Goal: Transaction & Acquisition: Register for event/course

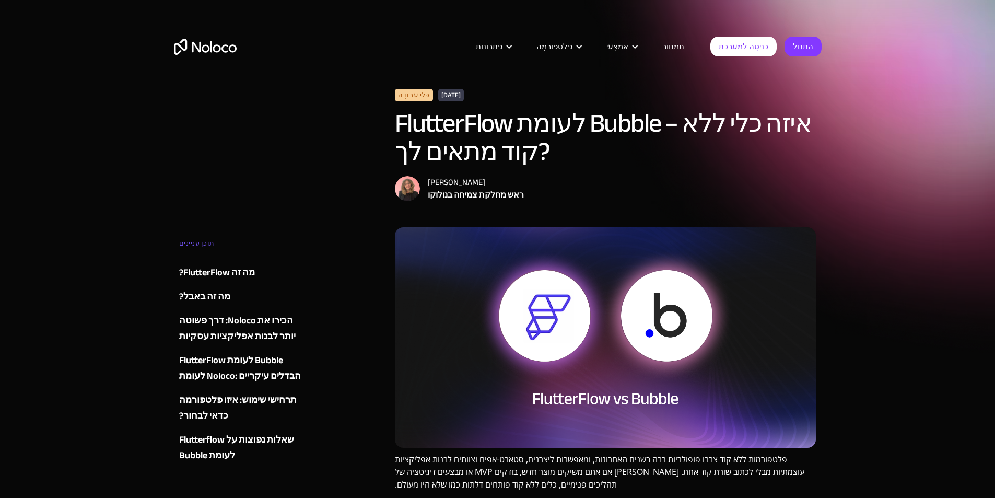
click at [261, 154] on div "כְּלֵי עֲבוֹדָה 4 ביולי, 2025 FlutterFlow לעומת Bubble – איזה כלי ללא קוד מתאים…" at bounding box center [498, 158] width 648 height 138
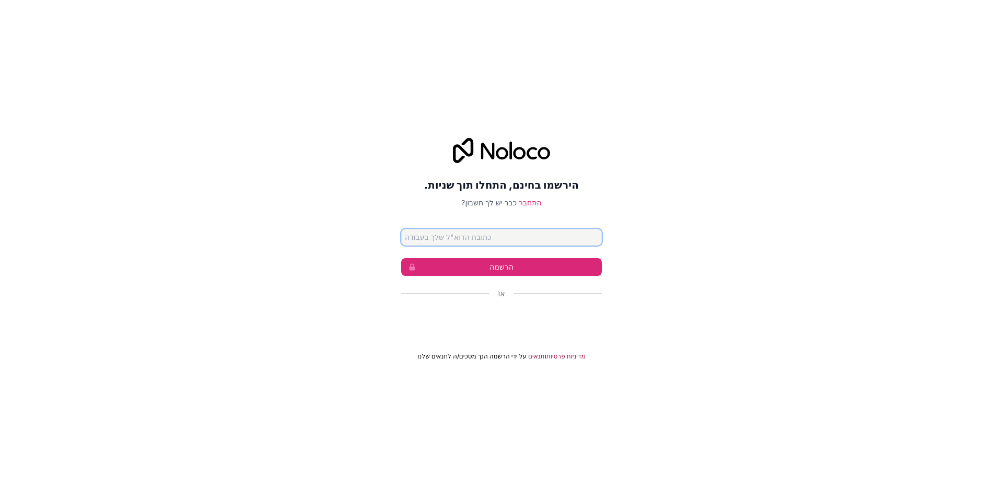
paste input "[EMAIL_ADDRESS][DOMAIN_NAME]"
type input "[EMAIL_ADDRESS][DOMAIN_NAME]"
click at [481, 270] on button "הרשמה" at bounding box center [501, 267] width 201 height 18
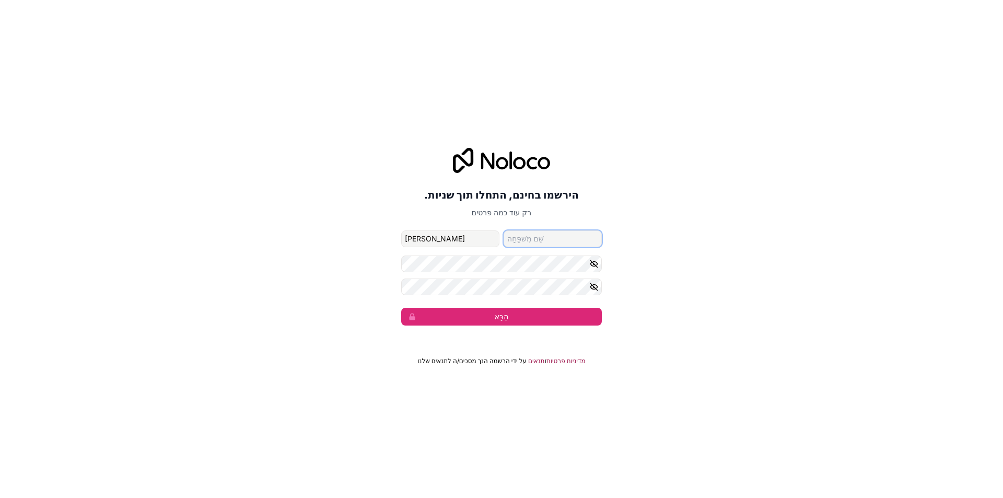
click at [532, 243] on input "שם משפחה" at bounding box center [552, 238] width 98 height 17
click at [448, 240] on input "מאיר עשור" at bounding box center [450, 238] width 98 height 17
type input "[PERSON_NAME]"
click at [511, 241] on input "שם משפחה" at bounding box center [552, 238] width 98 height 17
type input "עשור"
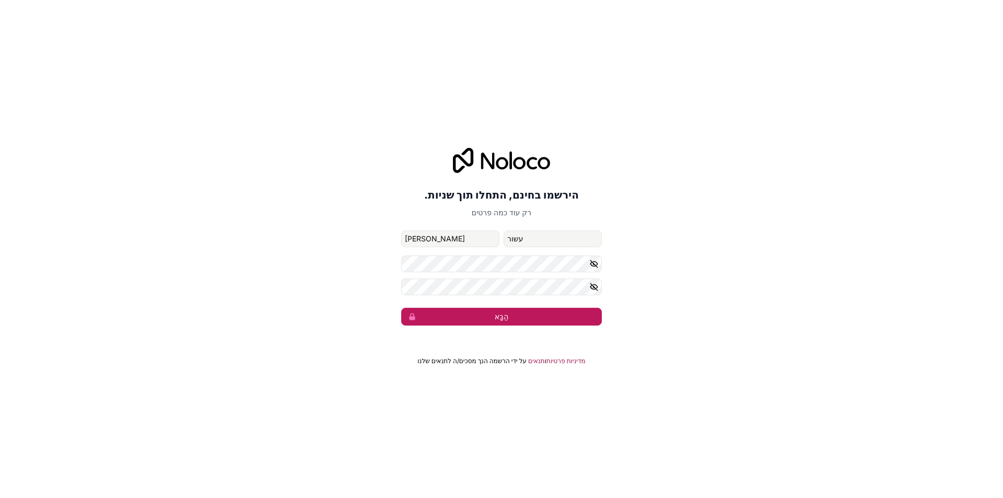
click at [467, 314] on button "הַבָּא" at bounding box center [501, 317] width 201 height 18
click at [496, 321] on font "הַבָּא" at bounding box center [502, 316] width 14 height 10
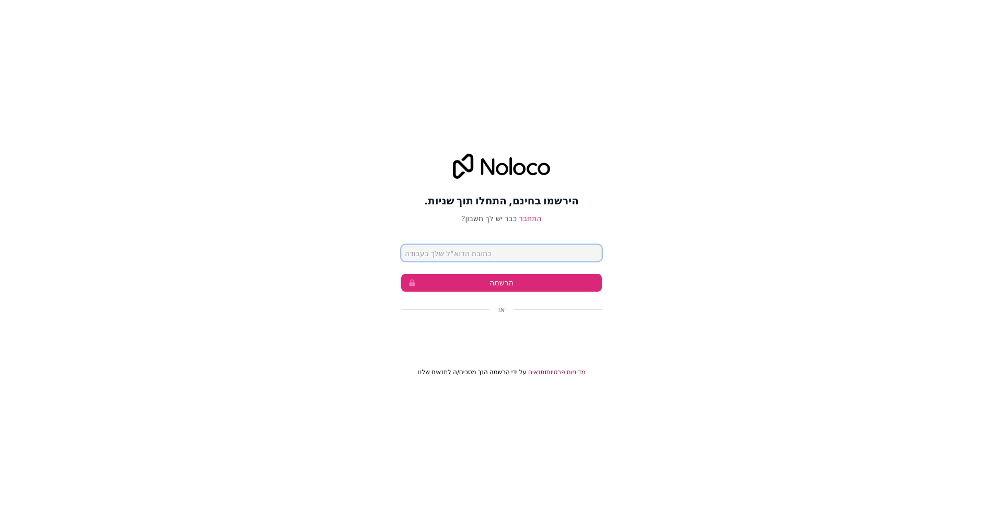
click at [440, 254] on input "email" at bounding box center [501, 252] width 201 height 17
type input "[EMAIL_ADDRESS][DOMAIN_NAME]"
click at [483, 280] on button "הרשמה" at bounding box center [501, 283] width 201 height 18
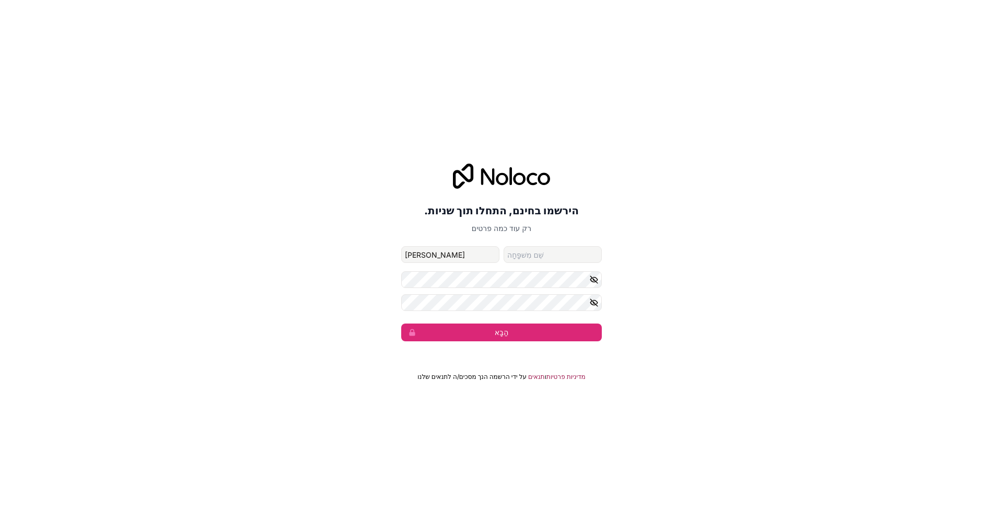
type input "[PERSON_NAME]"
click at [401, 323] on button "הַבָּא" at bounding box center [501, 332] width 201 height 18
type input "עשור"
click at [401, 323] on button "הַבָּא" at bounding box center [501, 332] width 201 height 18
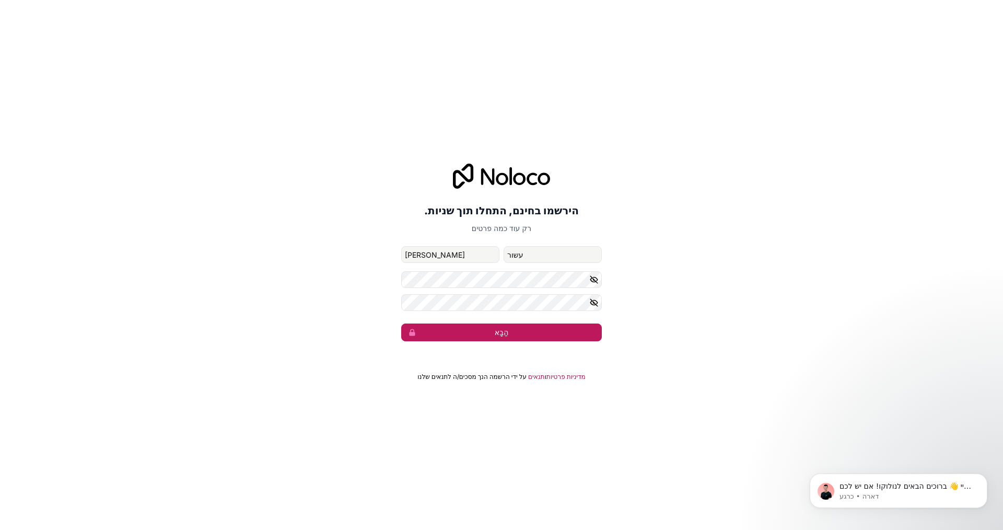
click at [466, 333] on button "הַבָּא" at bounding box center [501, 332] width 201 height 18
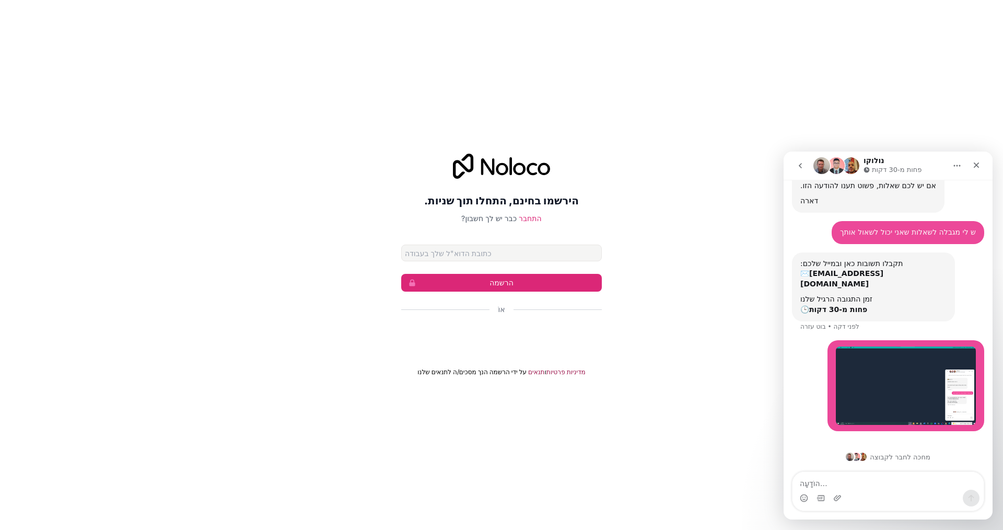
scroll to position [68, 0]
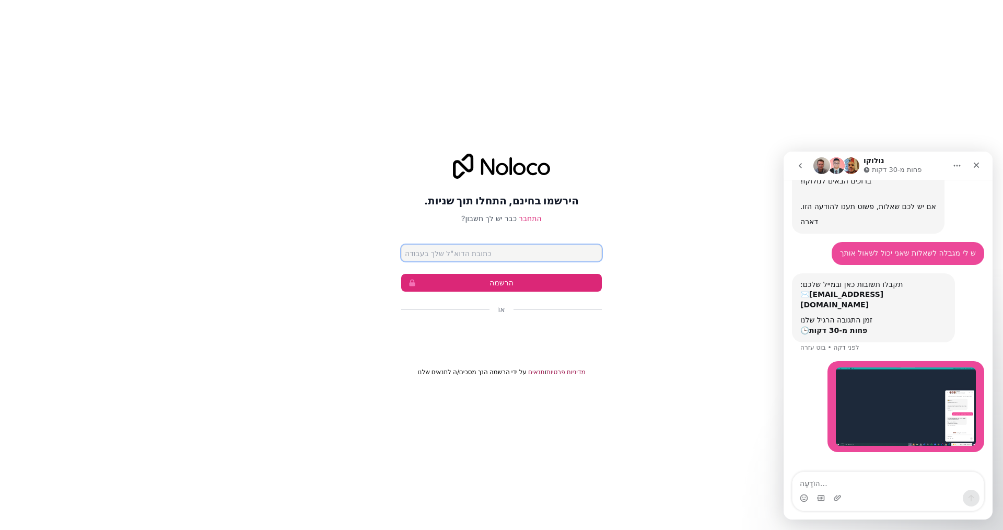
click at [466, 249] on input "email" at bounding box center [501, 252] width 201 height 17
type input "meirsor@gmail.com"
click at [459, 284] on button "הרשמה" at bounding box center [501, 283] width 201 height 18
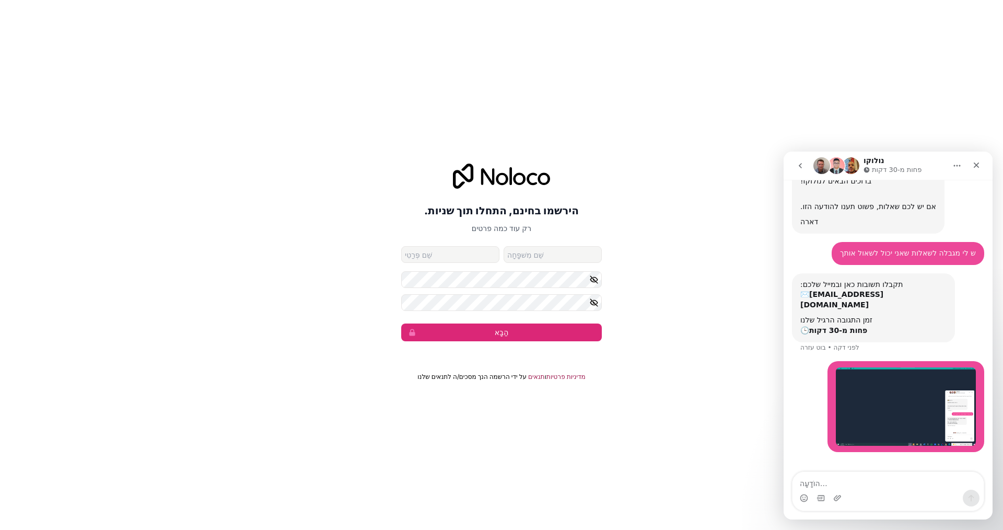
click at [420, 257] on input "שם פרטי" at bounding box center [450, 254] width 98 height 17
type input "[PERSON_NAME]"
click at [523, 255] on input "שם משפחה" at bounding box center [552, 254] width 98 height 17
type input "[EMAIL_ADDRESS][DOMAIN_NAME]"
click at [460, 289] on form "meirsor@gmail.com מאיר meirsor@gmail.com הַבָּא" at bounding box center [501, 293] width 201 height 95
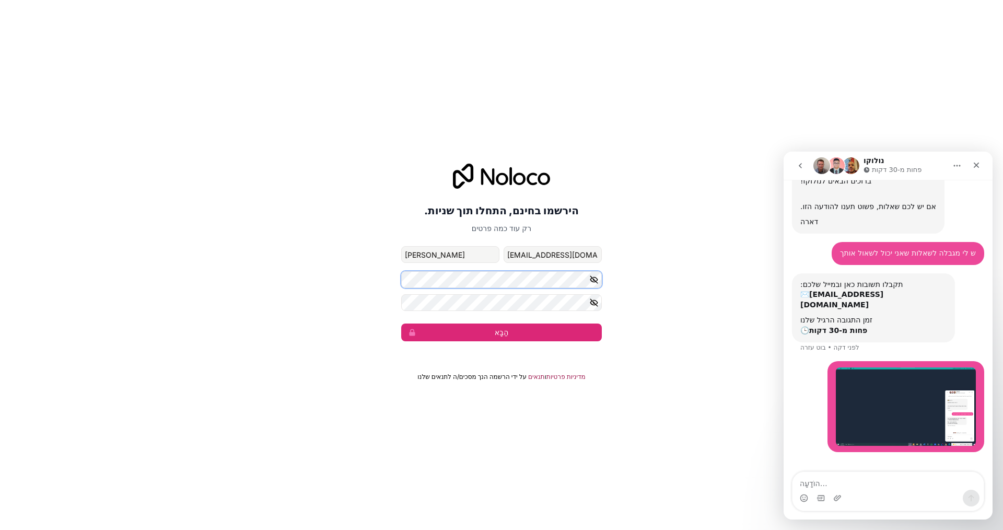
click at [387, 282] on div "הירשמו בחינם, התחלו תוך שניות. רק עוד כמה פרטים meirsor@gmail.com מאיר meirsor@…" at bounding box center [501, 252] width 1003 height 207
click at [504, 328] on font "הַבָּא" at bounding box center [502, 331] width 14 height 9
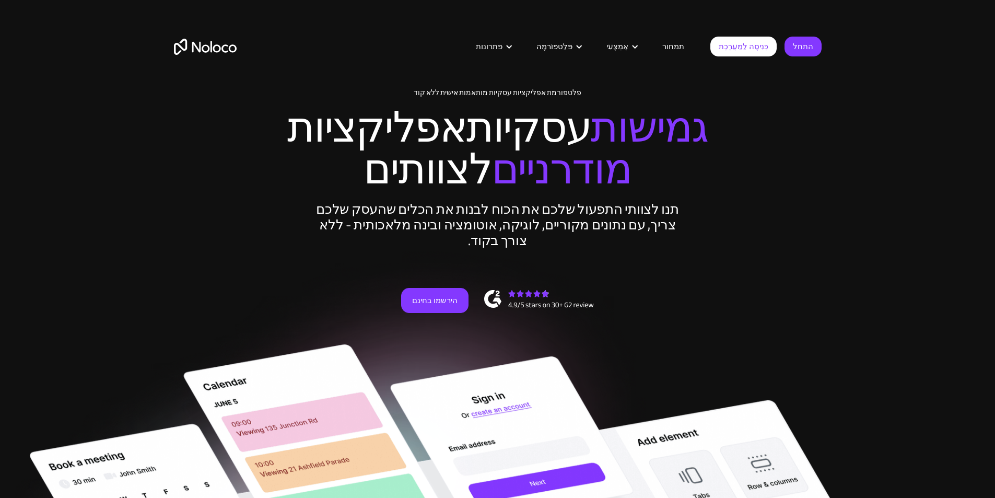
click at [451, 204] on font "לצוותים" at bounding box center [427, 170] width 127 height 78
click at [437, 308] on font "הירשמו בחינם" at bounding box center [434, 300] width 45 height 15
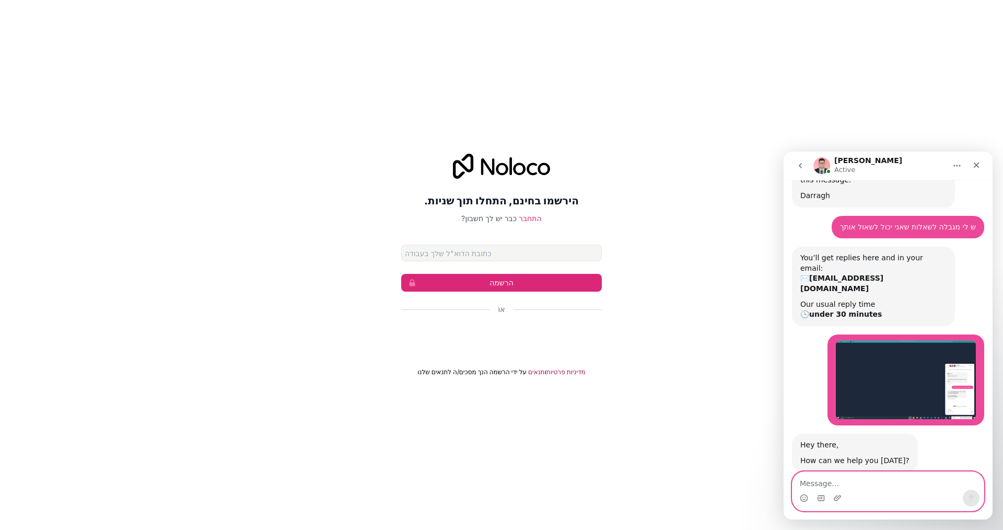
scroll to position [107, 0]
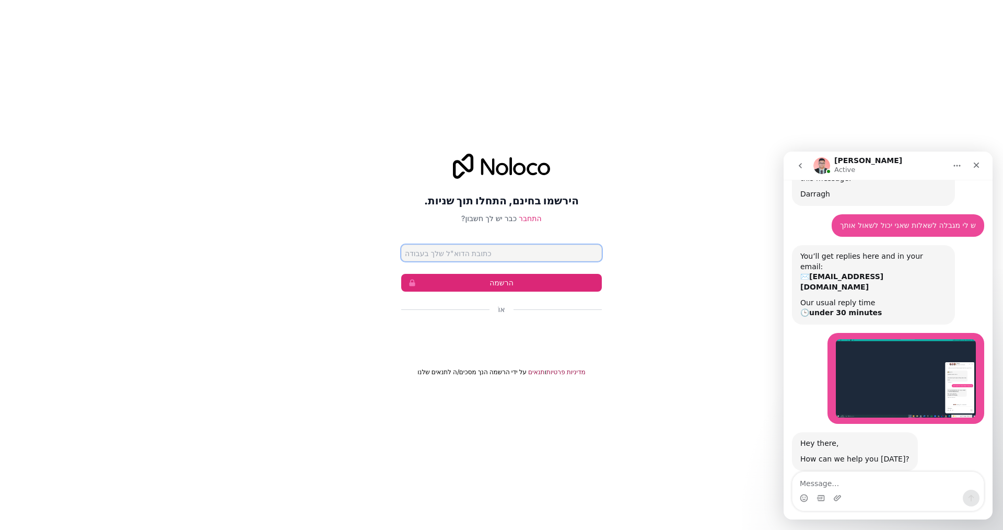
click at [472, 249] on input "email" at bounding box center [501, 252] width 201 height 17
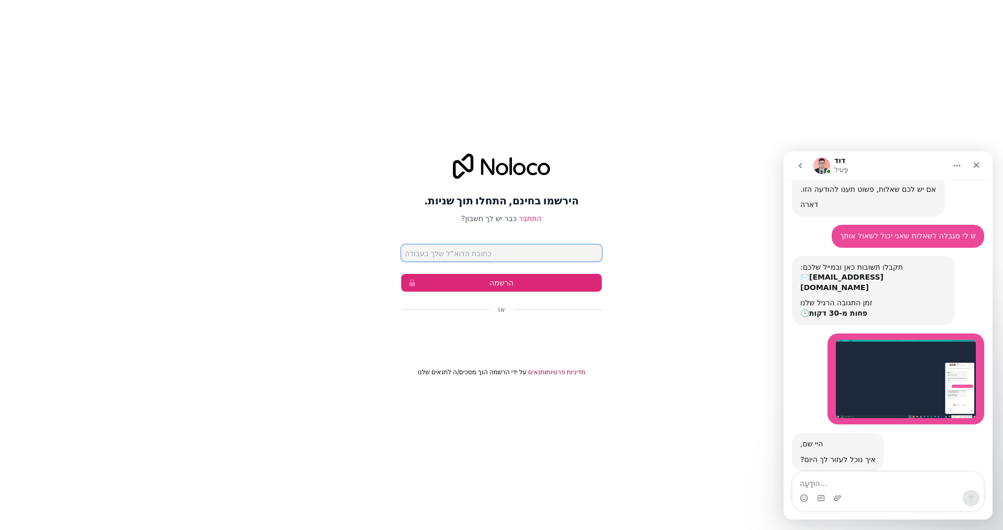
type input "[EMAIL_ADDRESS][DOMAIN_NAME]"
click at [442, 282] on button "הרשמה" at bounding box center [501, 283] width 201 height 18
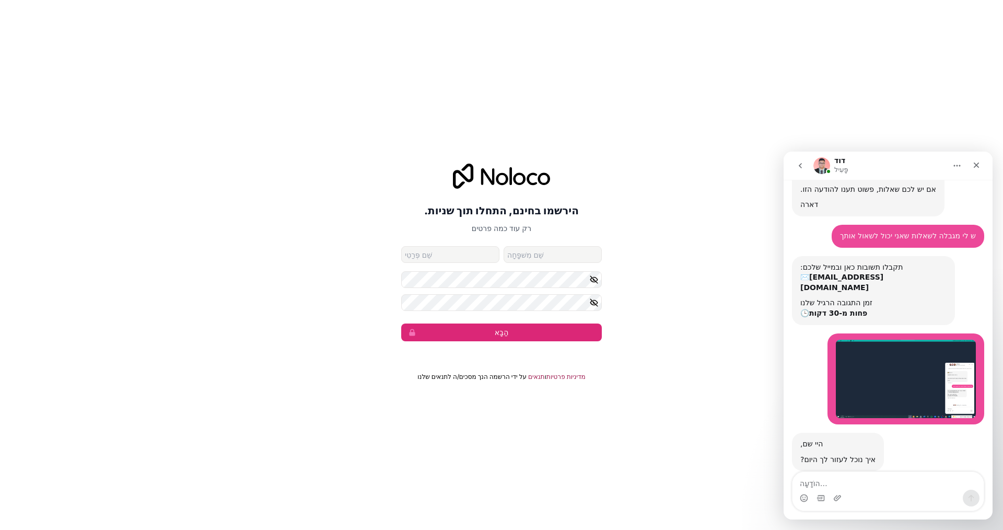
click at [426, 252] on input "שם פרטי" at bounding box center [450, 254] width 98 height 17
type input "[PERSON_NAME]"
click at [531, 257] on input "שם משפחה" at bounding box center [552, 254] width 98 height 17
type input "meirsor@gmail.com"
click at [450, 337] on button "הַבָּא" at bounding box center [501, 332] width 201 height 18
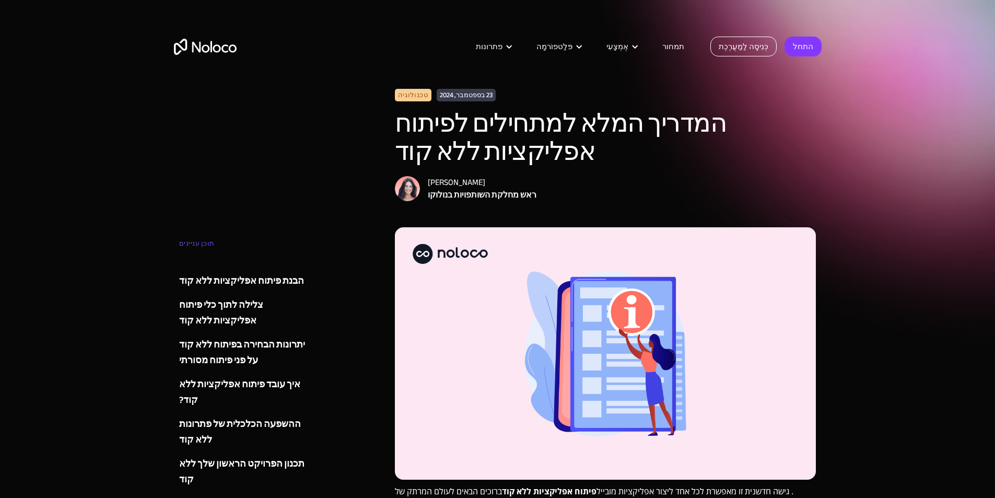
click at [753, 49] on font "כְּנִיסָה לַמַעֲרֶכֶת" at bounding box center [744, 46] width 50 height 15
click at [804, 50] on font "התחל" at bounding box center [803, 46] width 20 height 15
click at [800, 48] on font "התחל" at bounding box center [803, 46] width 20 height 15
click at [683, 46] on font "תמחור" at bounding box center [673, 46] width 22 height 15
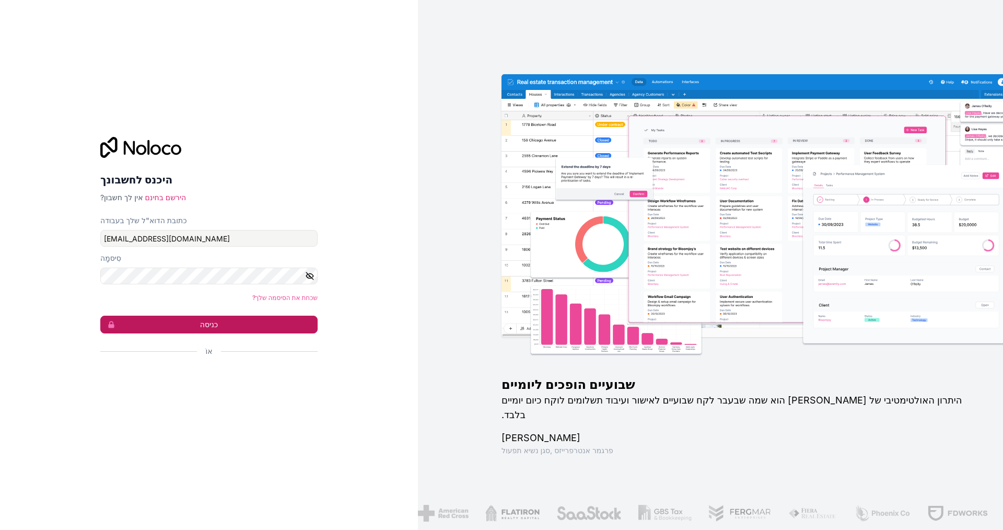
click at [196, 320] on button "כניסה" at bounding box center [208, 324] width 217 height 18
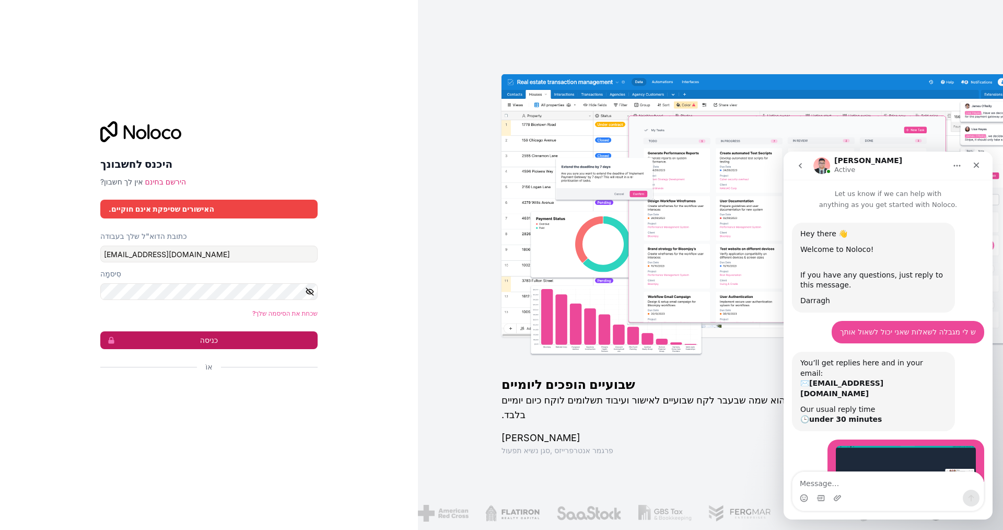
scroll to position [86, 0]
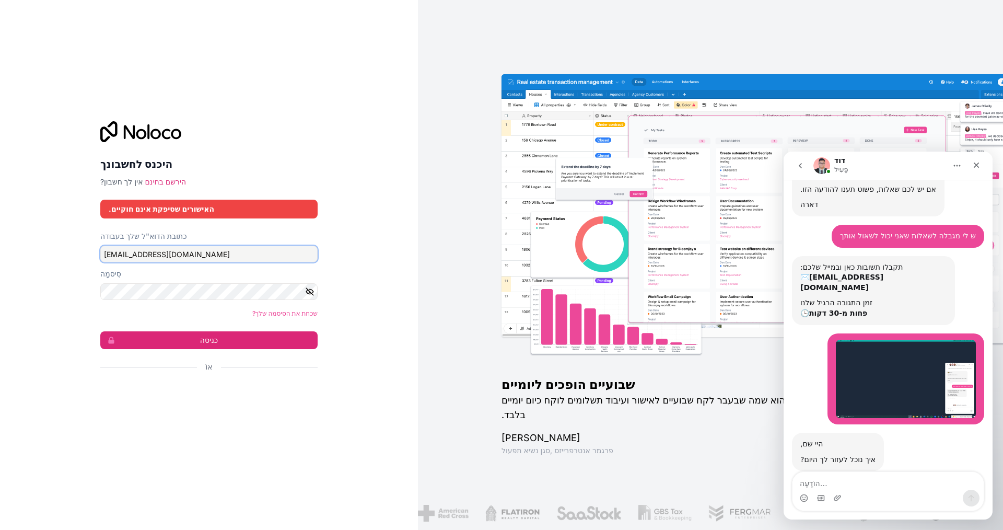
click at [175, 251] on input "[EMAIL_ADDRESS][DOMAIN_NAME]" at bounding box center [208, 253] width 217 height 17
click at [169, 340] on button "כניסה" at bounding box center [208, 340] width 217 height 18
click at [168, 337] on button "כניסה" at bounding box center [208, 340] width 217 height 18
click at [194, 340] on button "כניסה" at bounding box center [208, 340] width 217 height 18
click at [178, 250] on input "[EMAIL_ADDRESS][DOMAIN_NAME]" at bounding box center [208, 253] width 217 height 17
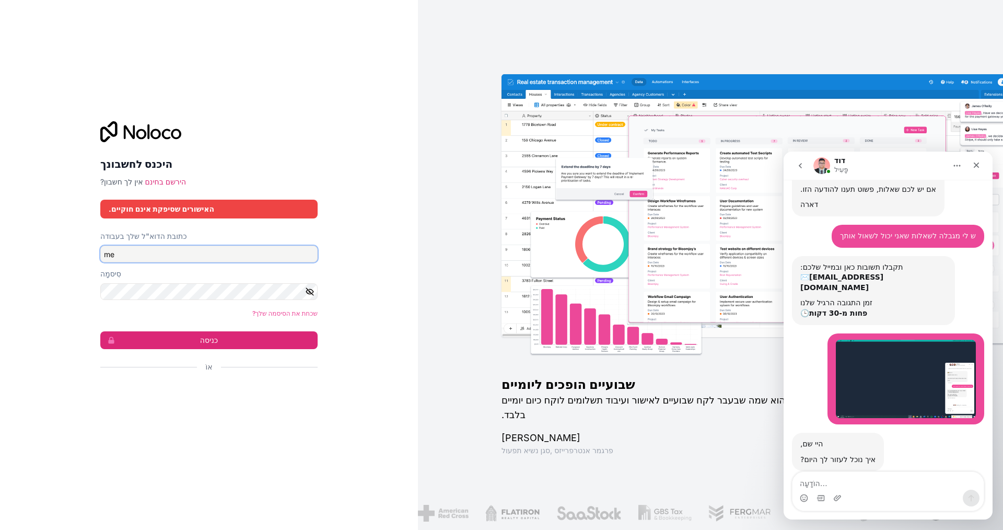
type input "m"
click at [135, 254] on input "כתובת הדוא"ל שלך בעבודה" at bounding box center [208, 253] width 217 height 17
type input "[EMAIL_ADDRESS][DOMAIN_NAME]"
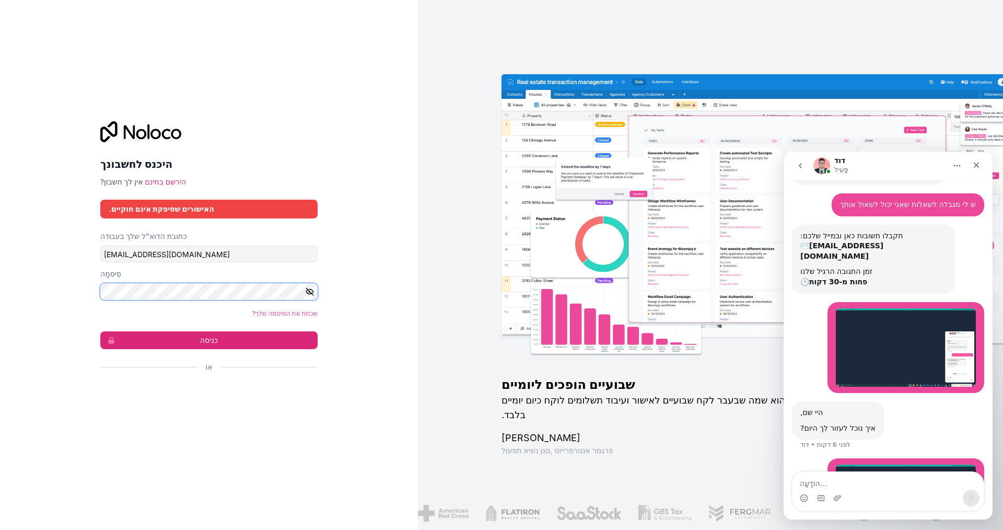
scroll to position [175, 0]
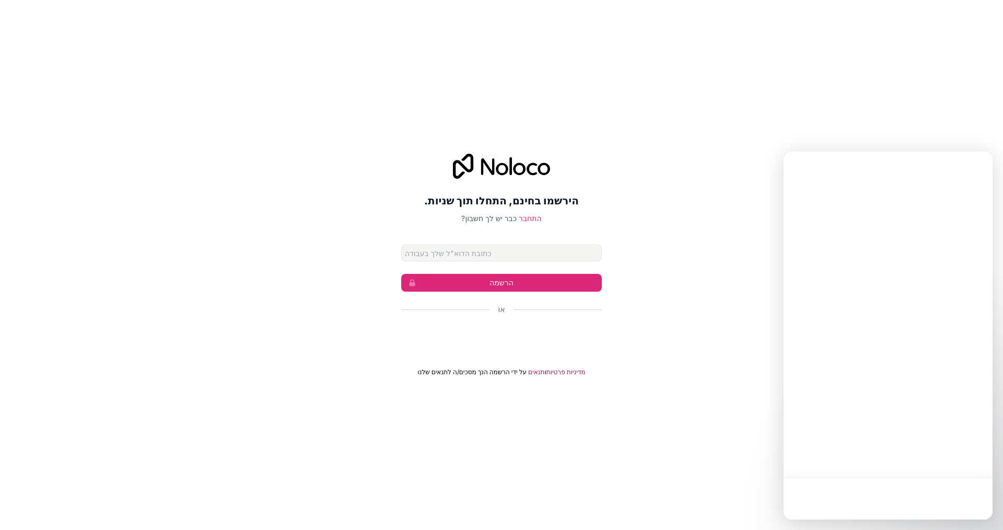
type input "[EMAIL_ADDRESS][DOMAIN_NAME]"
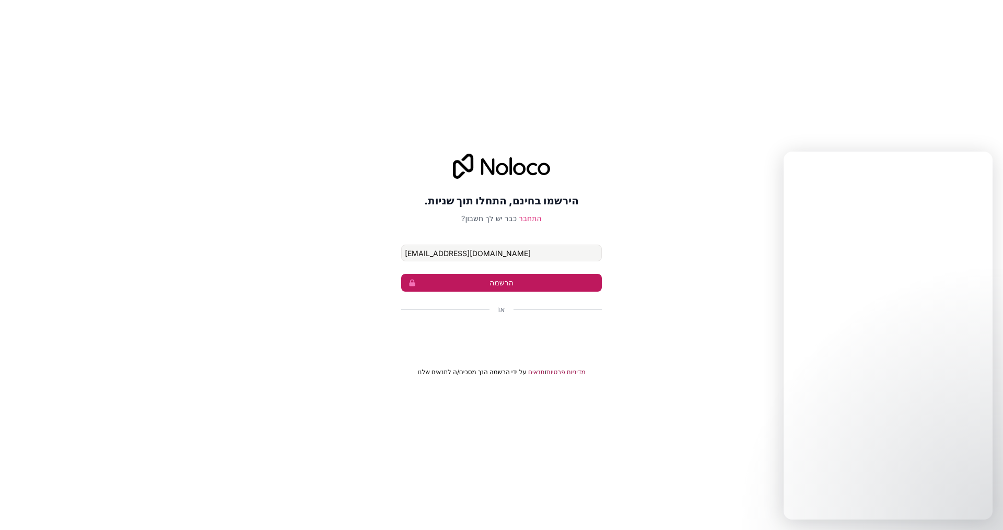
click at [481, 282] on button "הרשמה" at bounding box center [501, 283] width 201 height 18
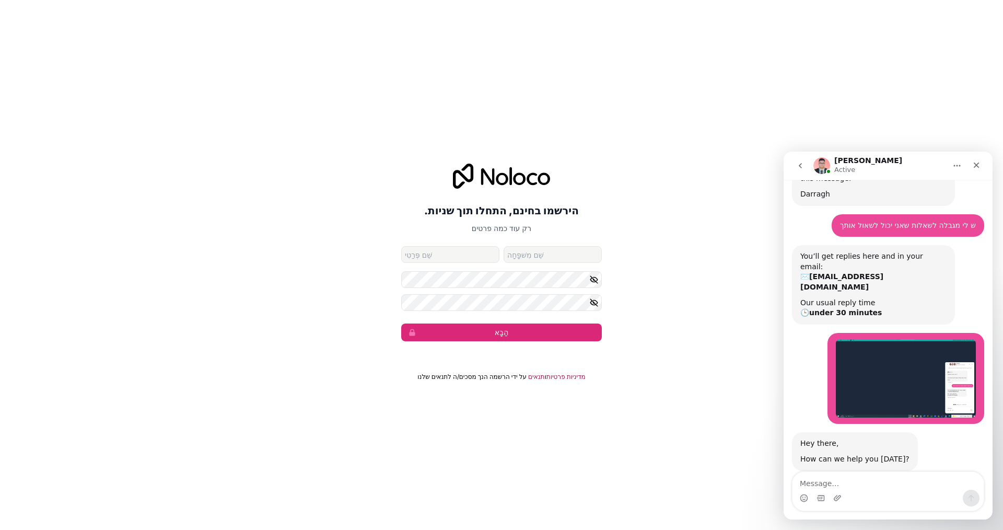
scroll to position [86, 0]
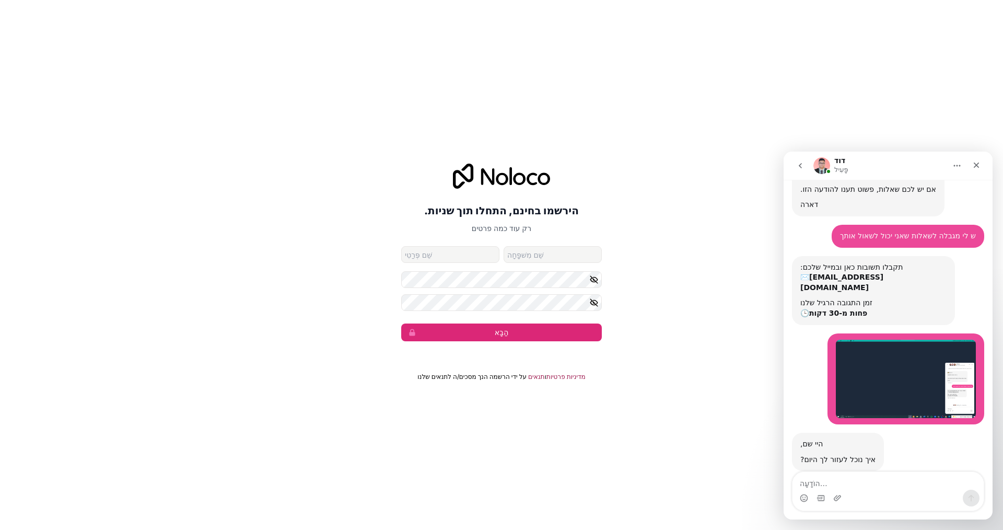
click at [439, 256] on input "שם פרטי" at bounding box center [450, 254] width 98 height 17
type input "[PERSON_NAME]"
click at [527, 260] on input "שם משפחה" at bounding box center [552, 254] width 98 height 17
type input "[EMAIL_ADDRESS][DOMAIN_NAME]"
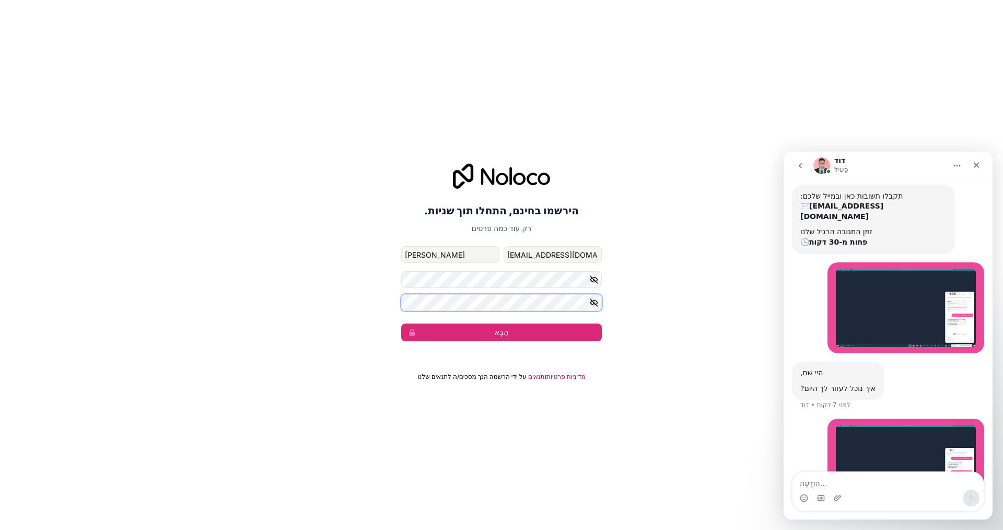
scroll to position [209, 0]
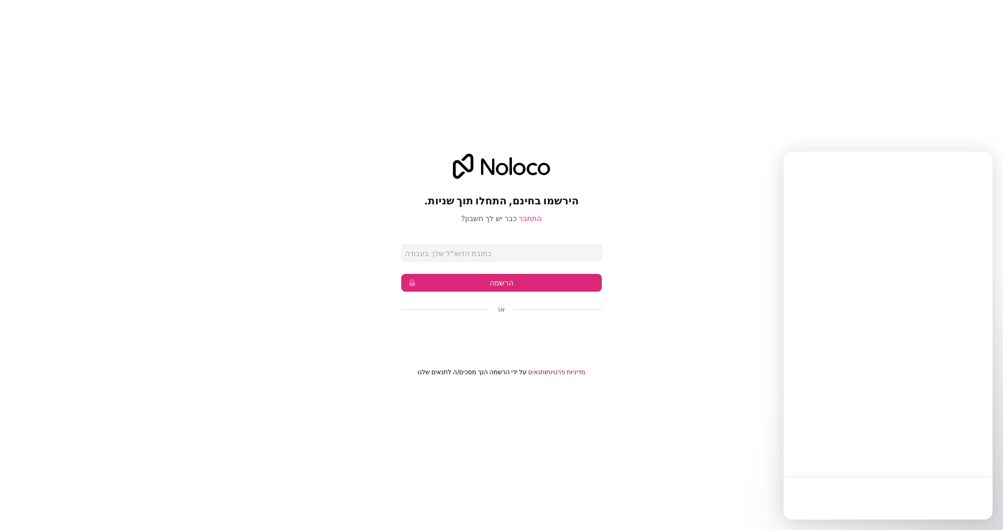
type input "[EMAIL_ADDRESS][DOMAIN_NAME]"
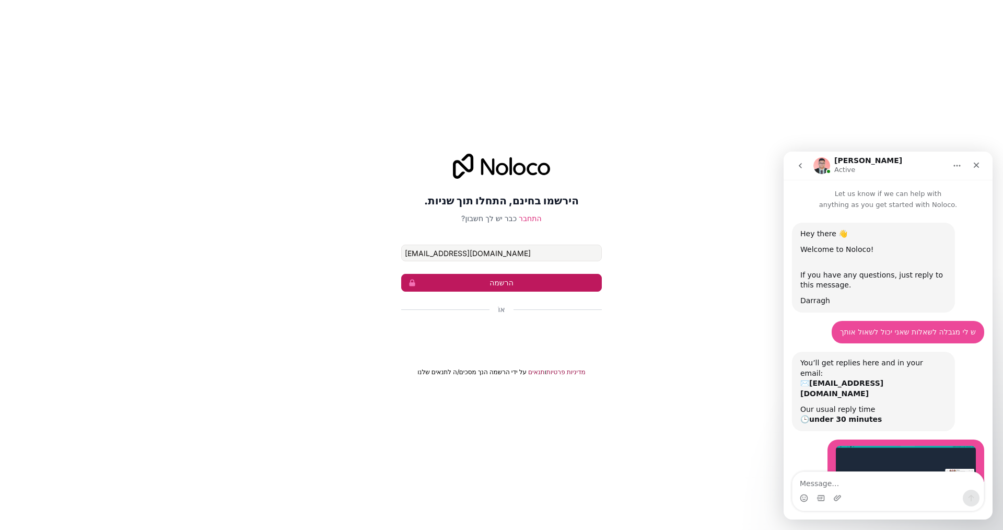
click at [464, 278] on button "הרשמה" at bounding box center [501, 283] width 201 height 18
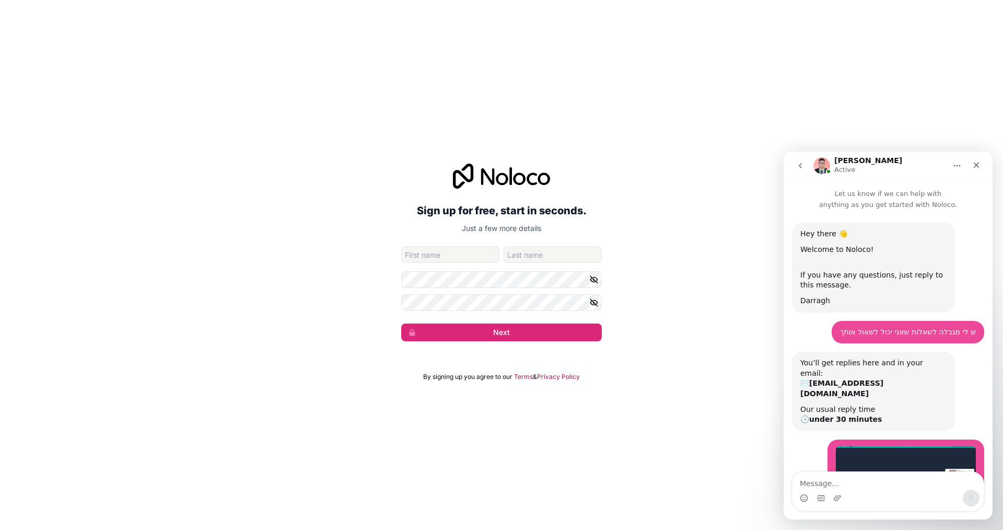
scroll to position [86, 0]
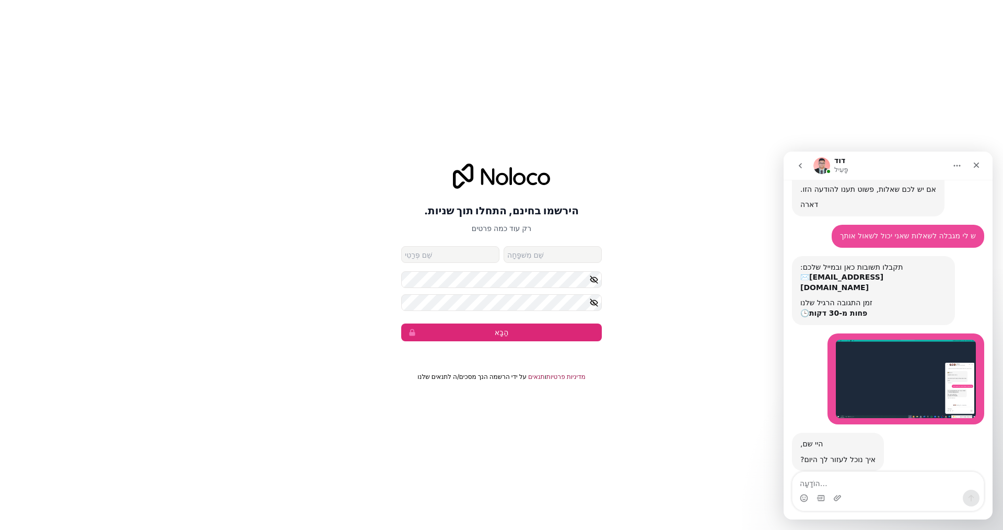
click at [447, 254] on input "שם פרטי" at bounding box center [450, 254] width 98 height 17
type input "[PERSON_NAME]"
click at [547, 251] on input "שם משפחה" at bounding box center [552, 254] width 98 height 17
type input "[EMAIL_ADDRESS][DOMAIN_NAME]"
click at [447, 333] on button "הַבָּא" at bounding box center [501, 332] width 201 height 18
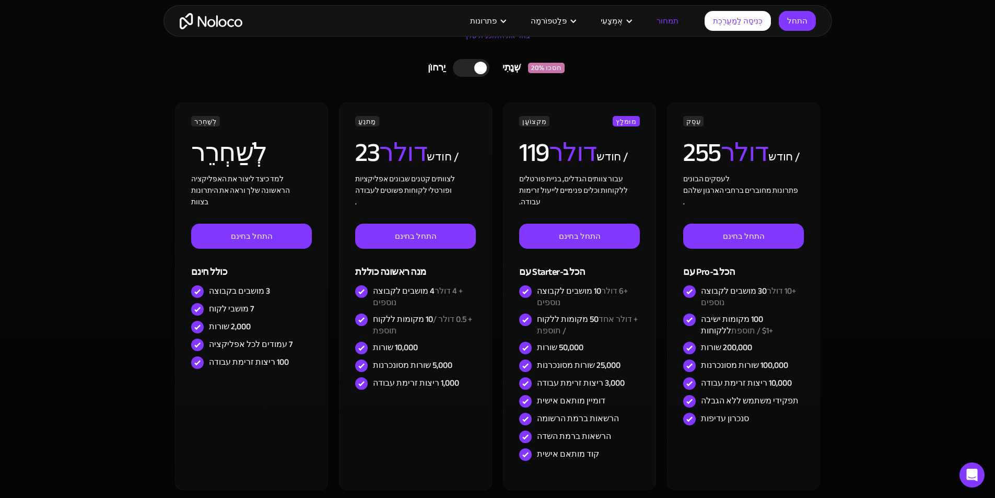
scroll to position [261, 0]
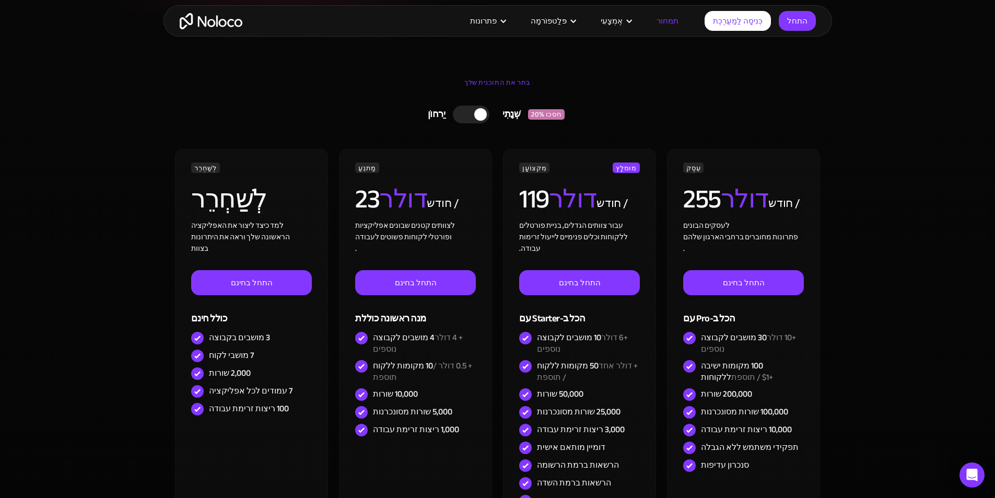
click at [473, 110] on div at bounding box center [471, 114] width 37 height 18
click at [473, 110] on div at bounding box center [475, 114] width 37 height 18
click at [536, 113] on font "חסכו 20%" at bounding box center [546, 114] width 30 height 13
click at [536, 114] on font "חסכו 20%" at bounding box center [542, 114] width 30 height 13
